Goal: Information Seeking & Learning: Find specific fact

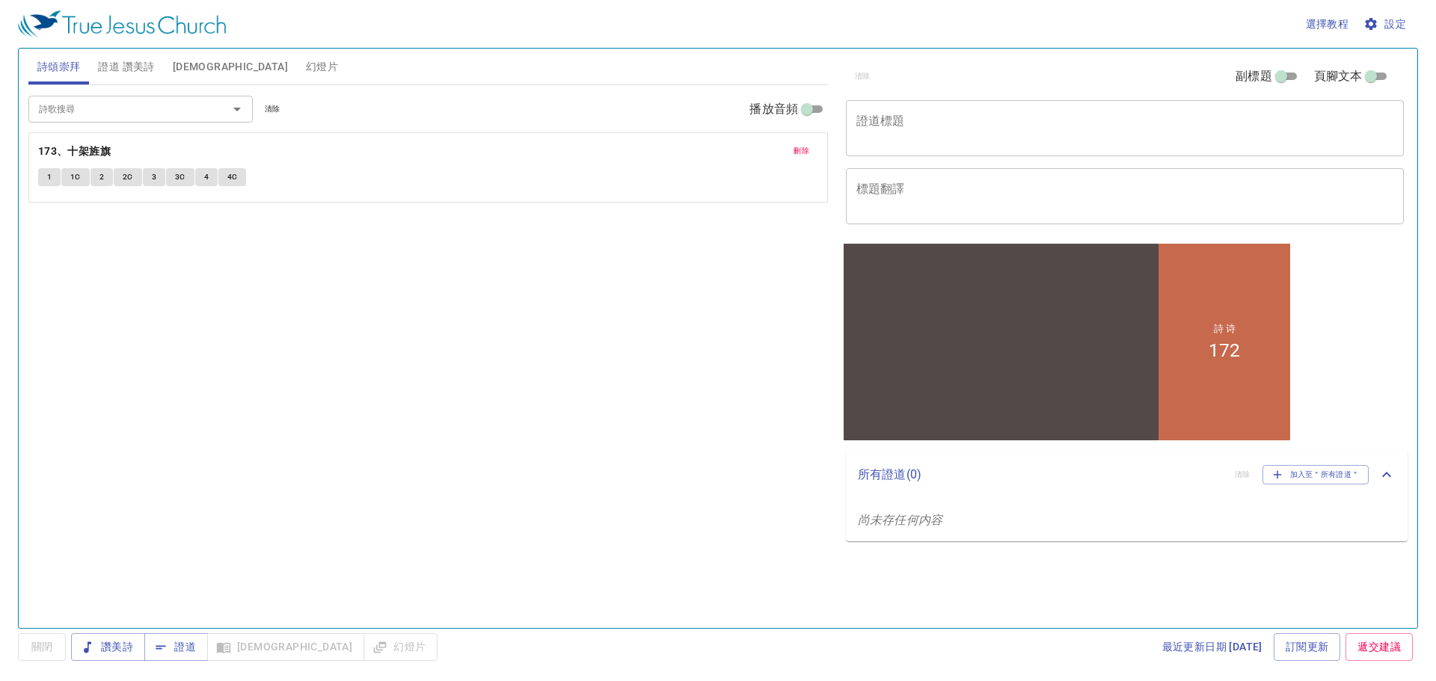
click at [185, 64] on span "聖經" at bounding box center [230, 67] width 115 height 19
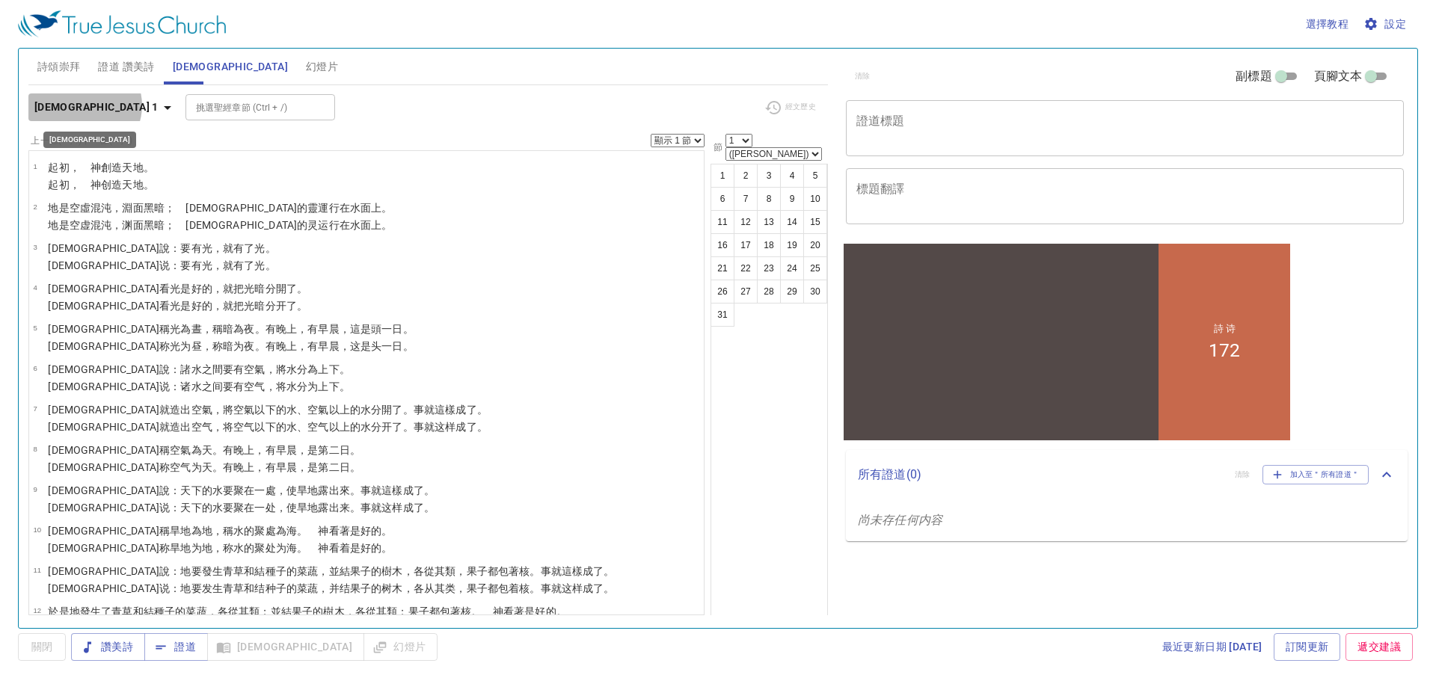
click at [159, 105] on icon "button" at bounding box center [168, 108] width 18 height 18
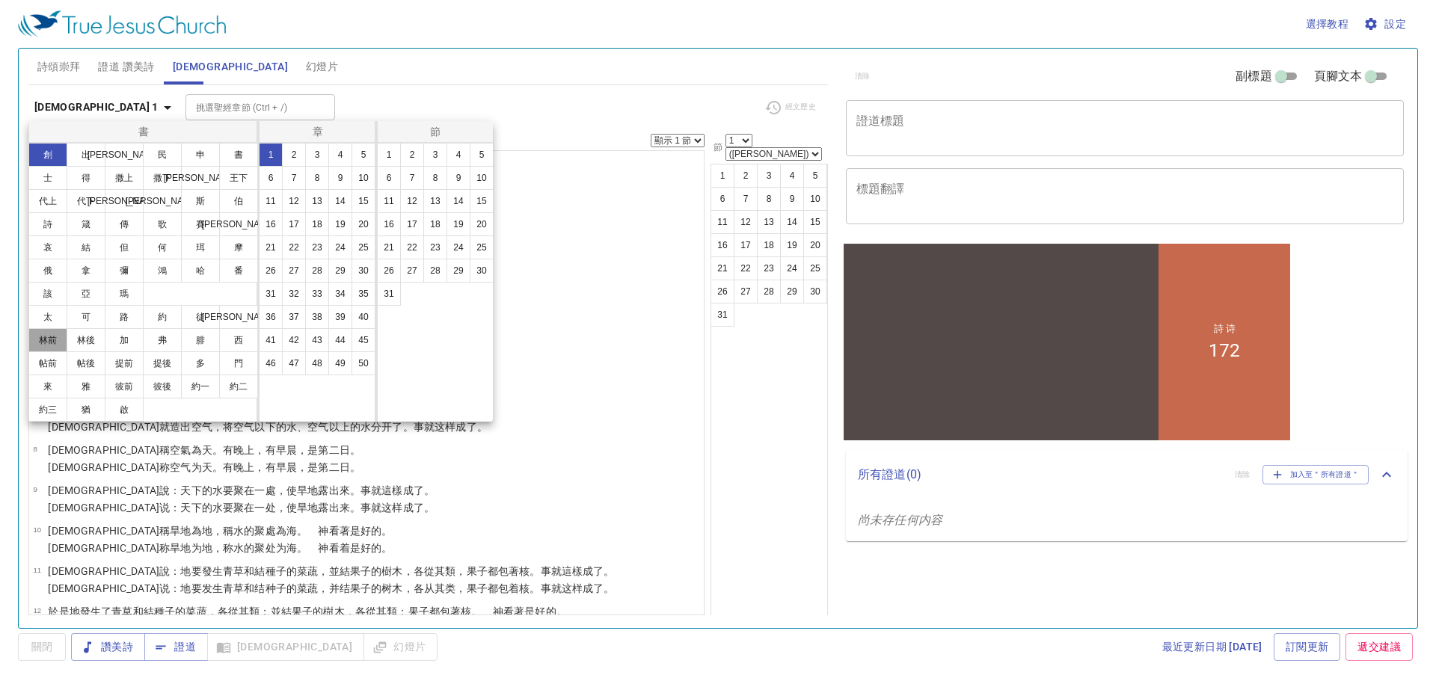
click at [53, 336] on button "林前" at bounding box center [47, 340] width 39 height 24
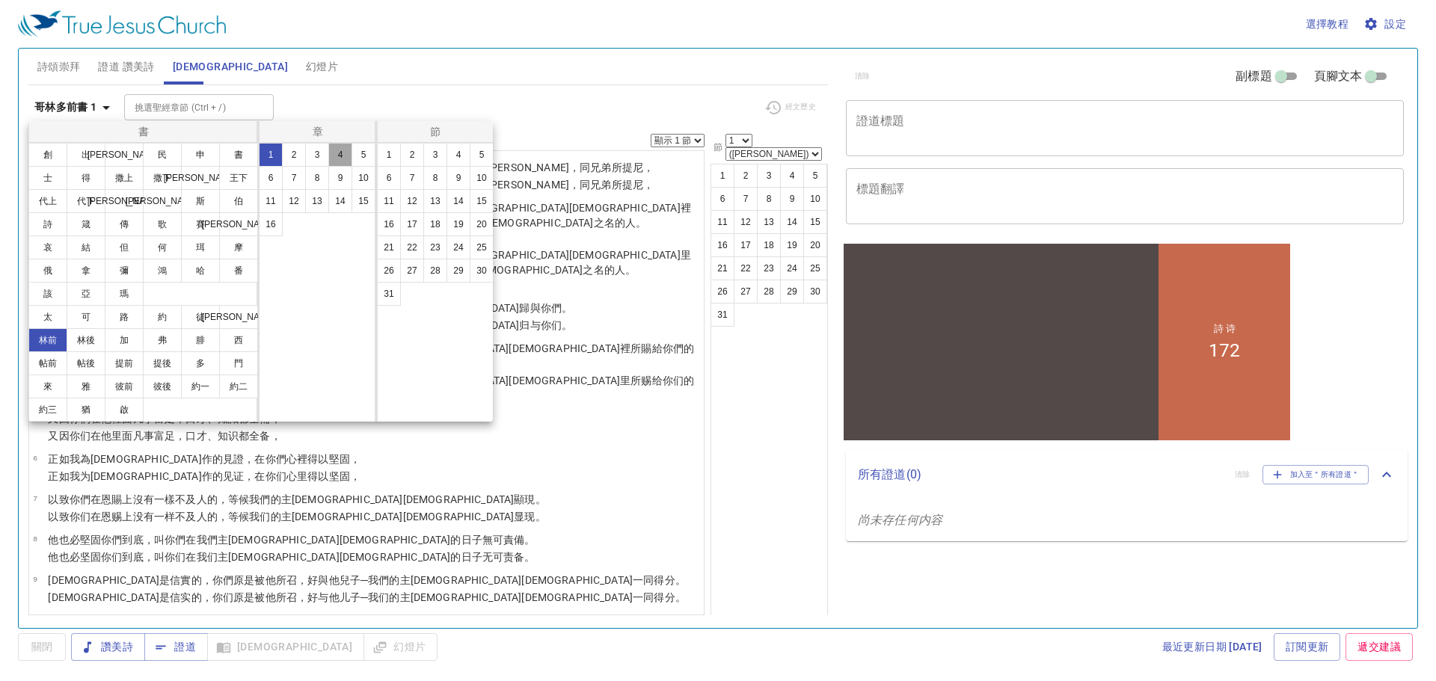
click at [342, 152] on button "4" at bounding box center [340, 155] width 24 height 24
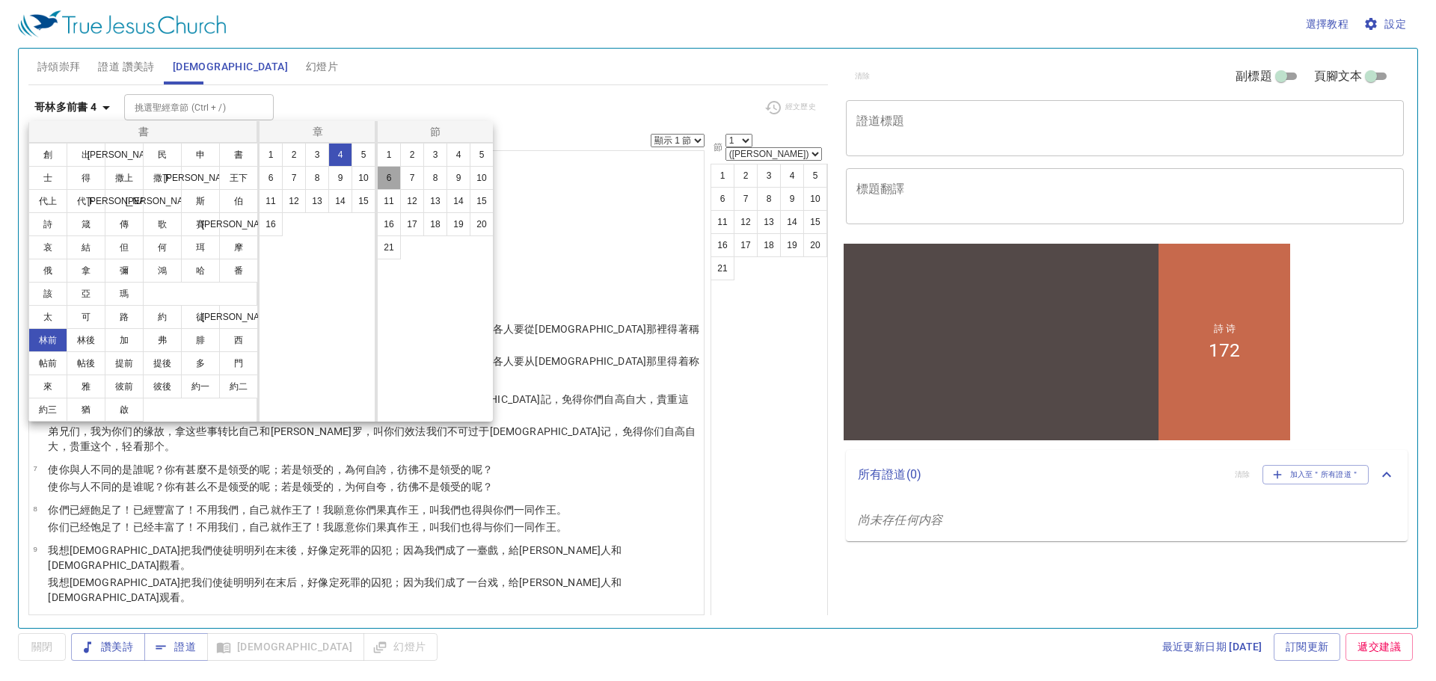
click at [390, 173] on button "6" at bounding box center [389, 178] width 24 height 24
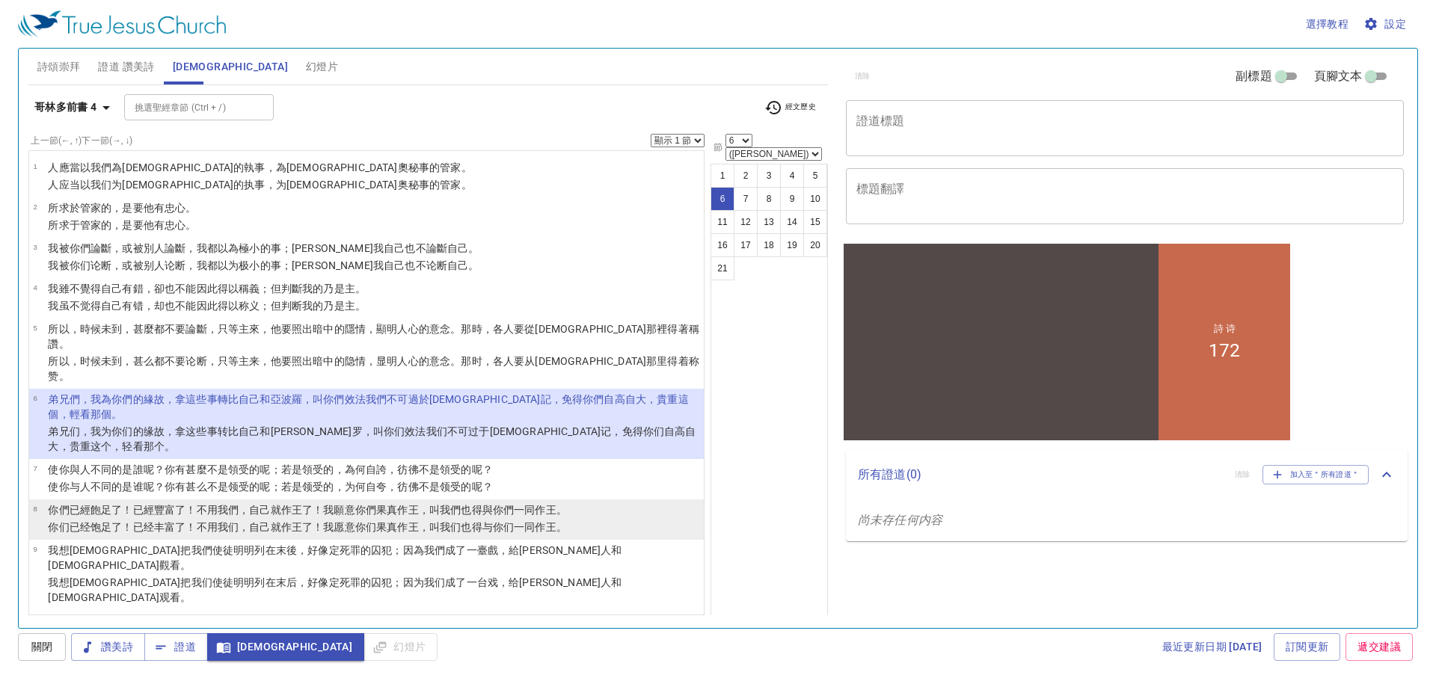
click at [372, 521] on wg3785 "你们果真 作王 ，叫 我们 也 得与你们 一同作王 。" at bounding box center [461, 527] width 212 height 12
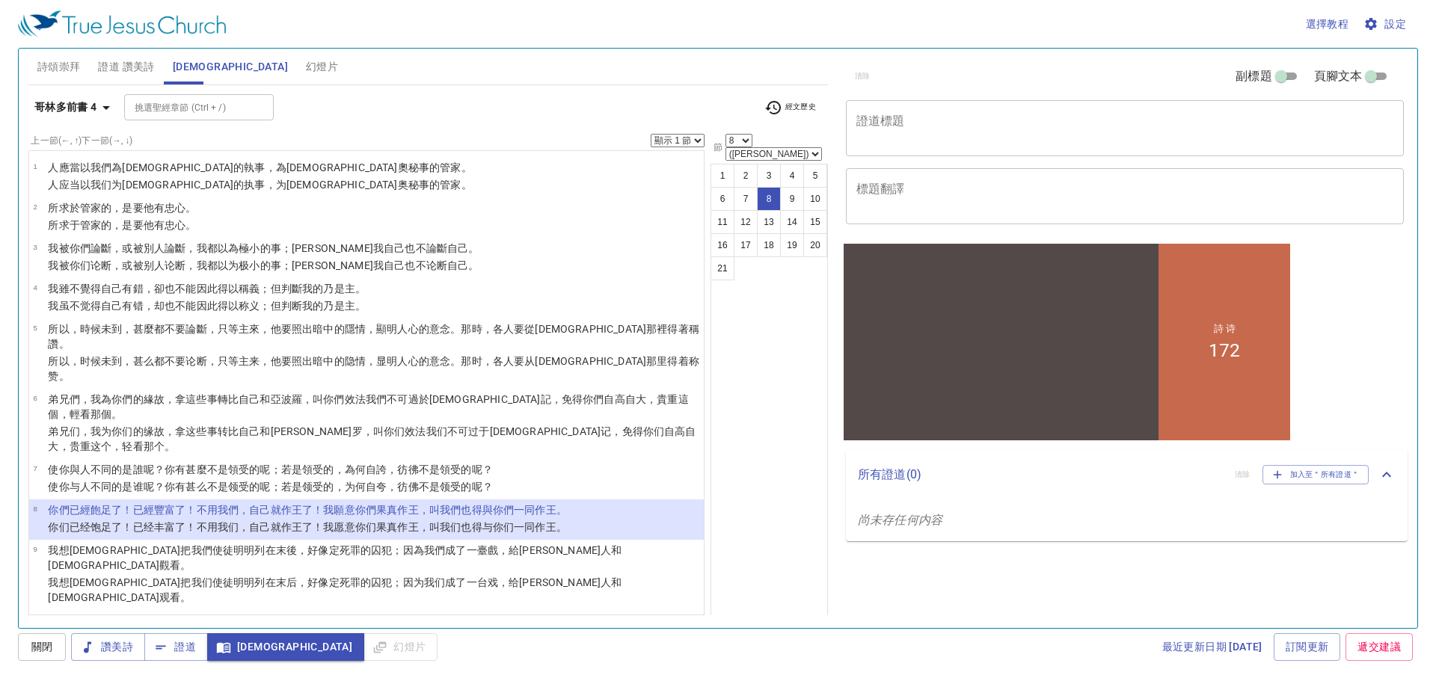
select select "11"
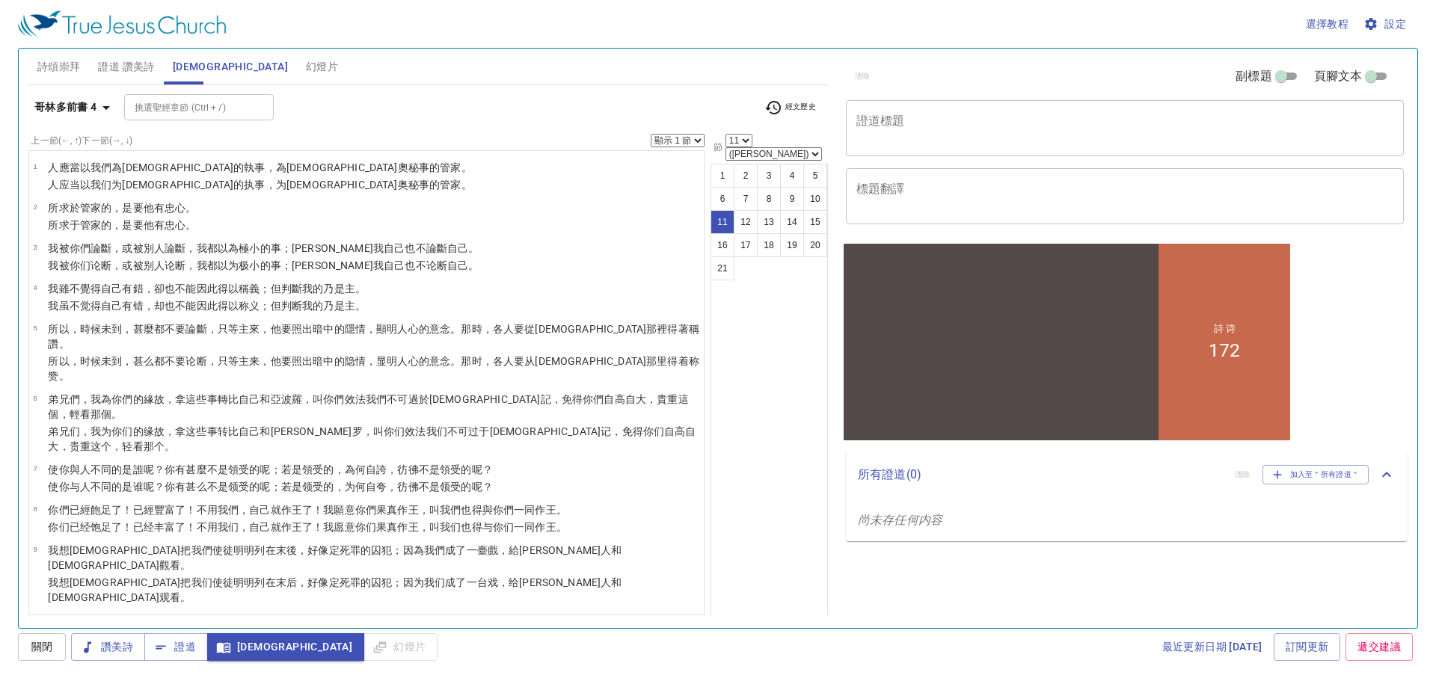
click at [749, 426] on div "1 2 3 4 5 6 7 8 9 10 11 12 13 14 15 16 17 18 19 20 21" at bounding box center [768, 396] width 117 height 464
click at [63, 67] on span "詩頌崇拜" at bounding box center [58, 67] width 43 height 19
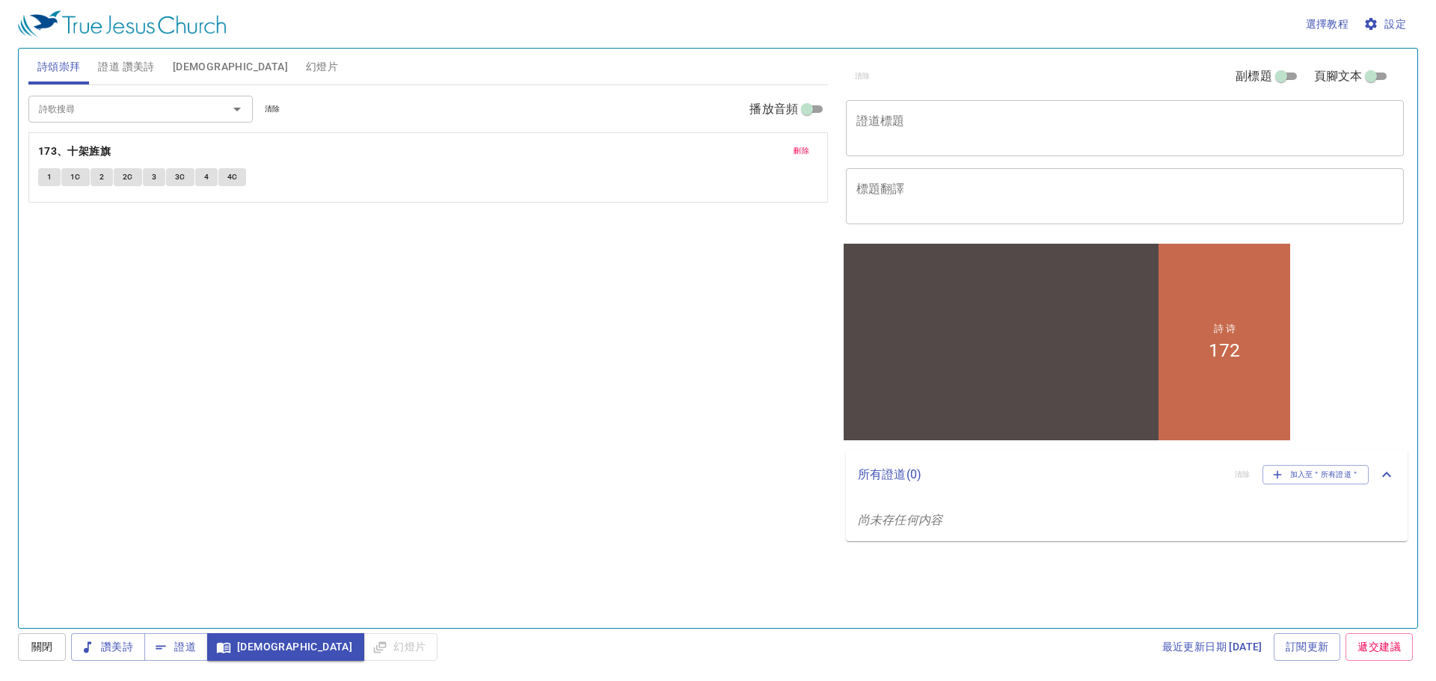
click at [51, 183] on span "1" at bounding box center [49, 176] width 4 height 13
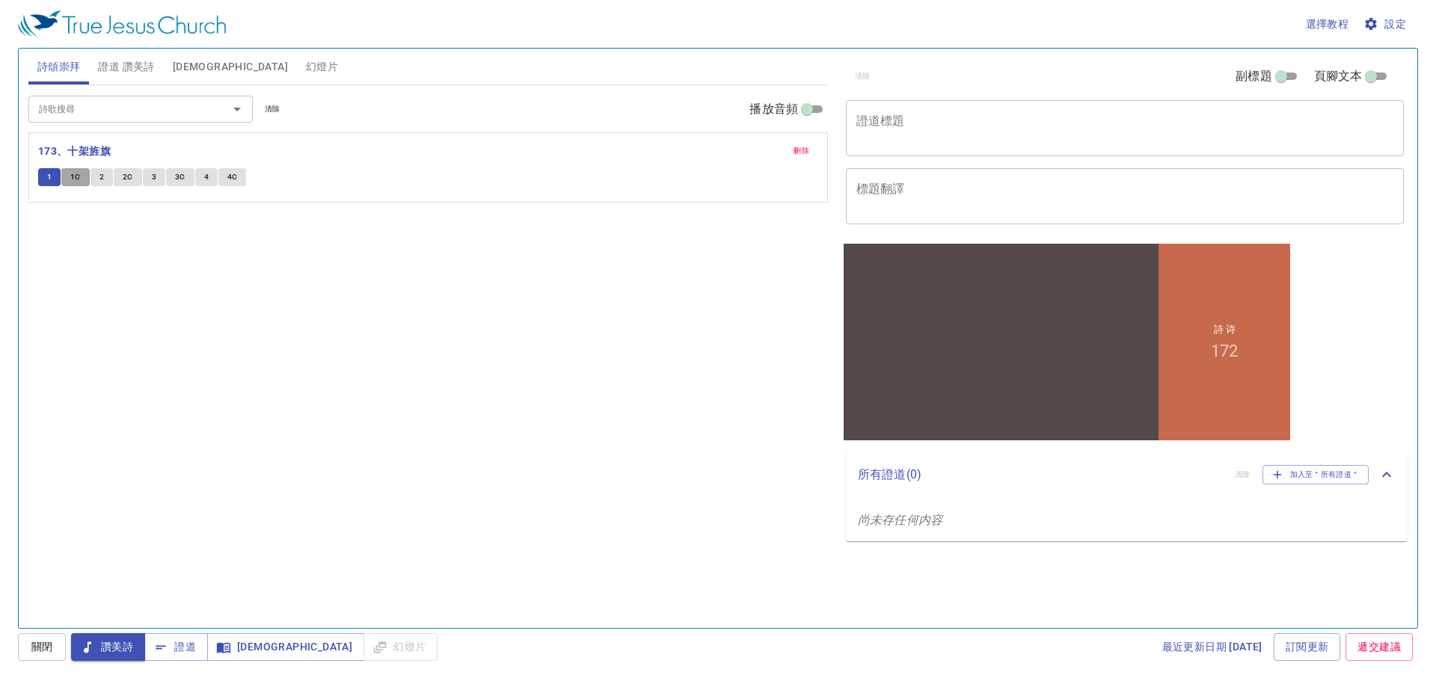
click at [72, 179] on span "1C" at bounding box center [75, 176] width 10 height 13
click at [123, 183] on span "2C" at bounding box center [128, 176] width 10 height 13
click at [129, 102] on input "詩歌搜尋" at bounding box center [118, 108] width 171 height 17
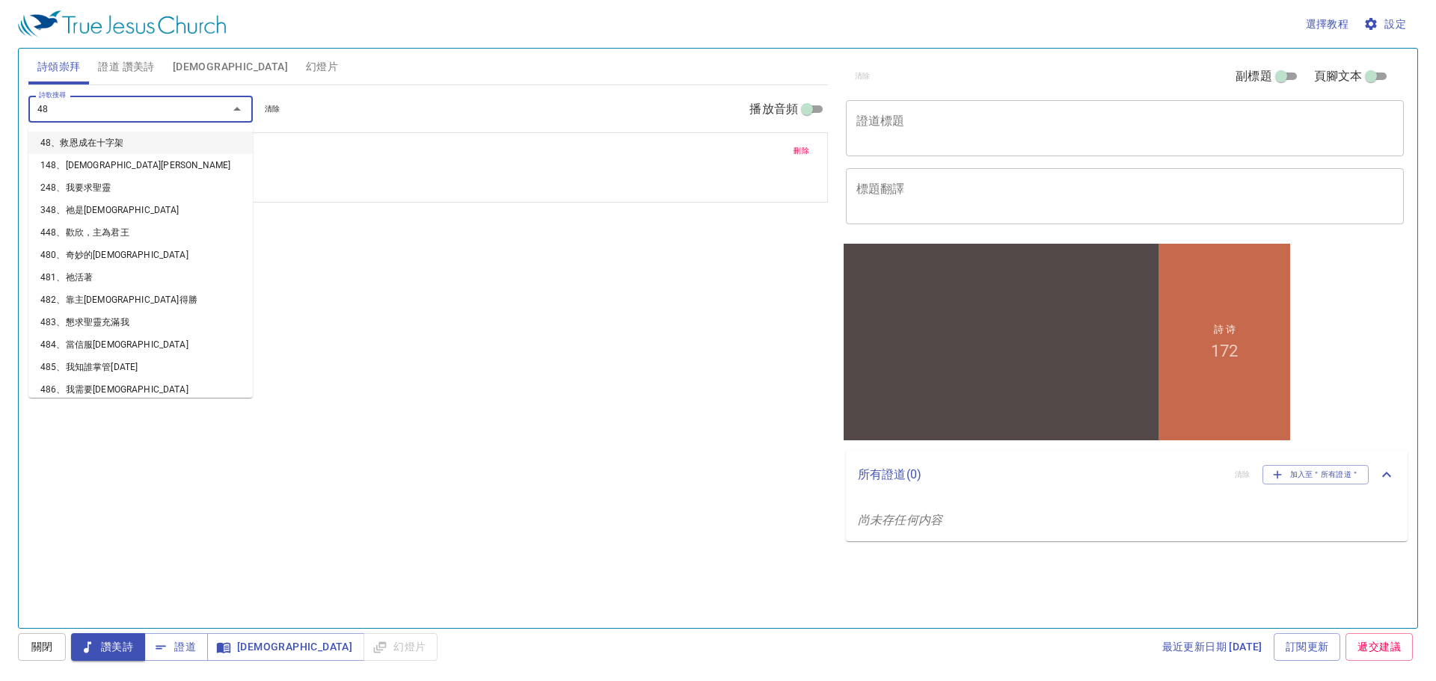
type input "485"
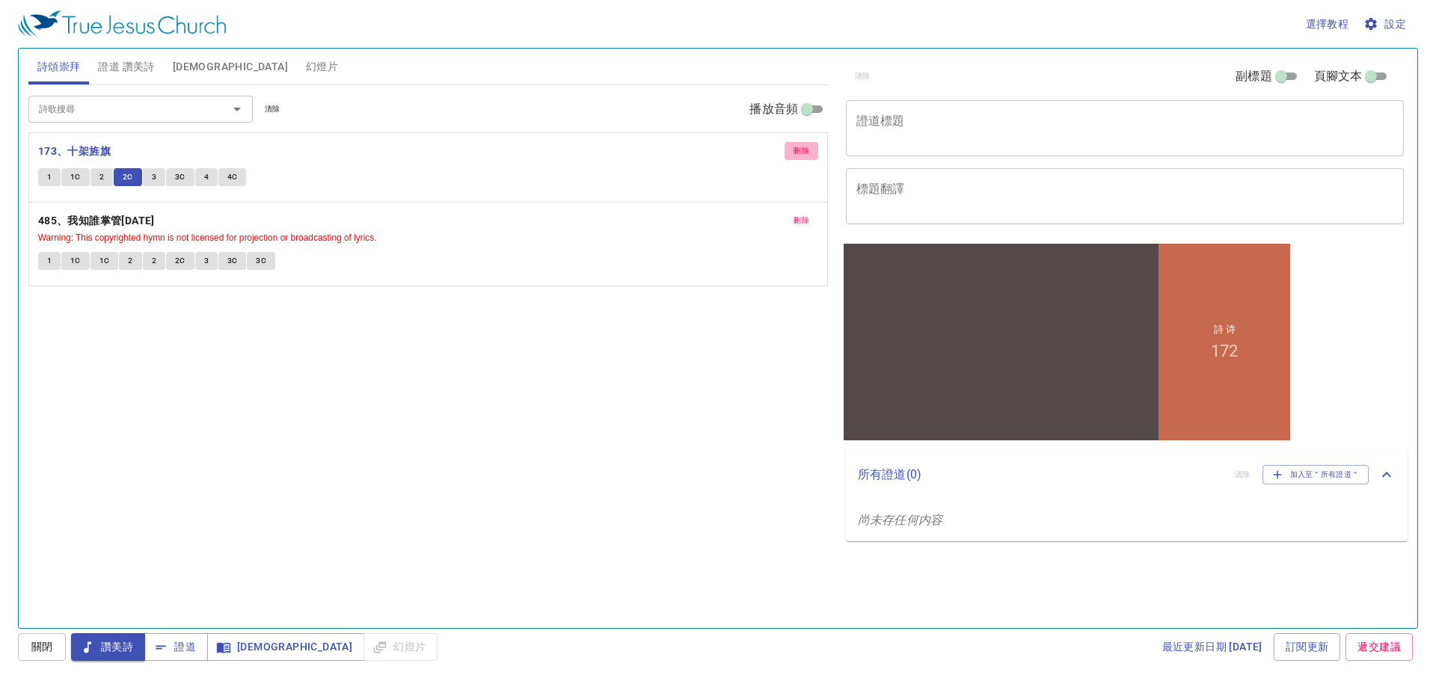
click at [795, 149] on span "刪除" at bounding box center [801, 150] width 16 height 13
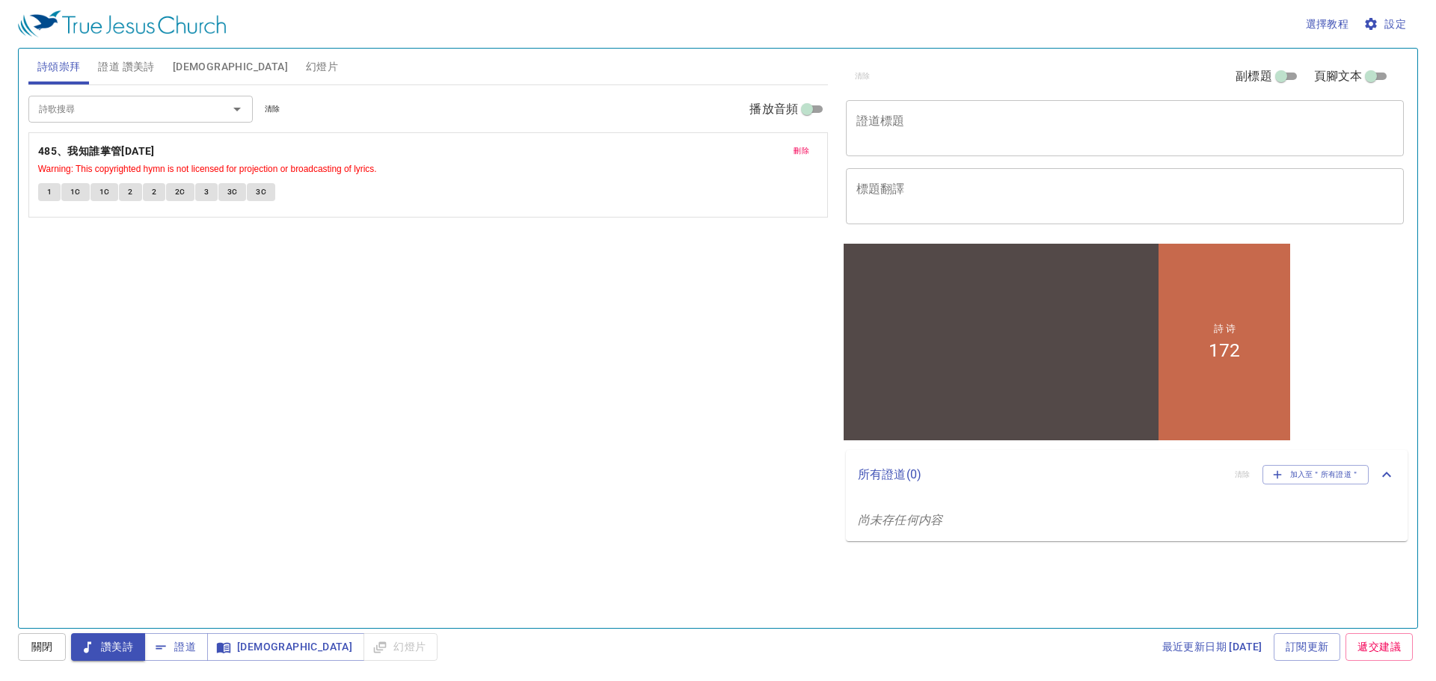
click at [48, 196] on span "1" at bounding box center [49, 191] width 4 height 13
click at [68, 192] on button "1C" at bounding box center [75, 192] width 28 height 18
click at [101, 191] on span "1C" at bounding box center [104, 191] width 10 height 13
